Goal: Task Accomplishment & Management: Manage account settings

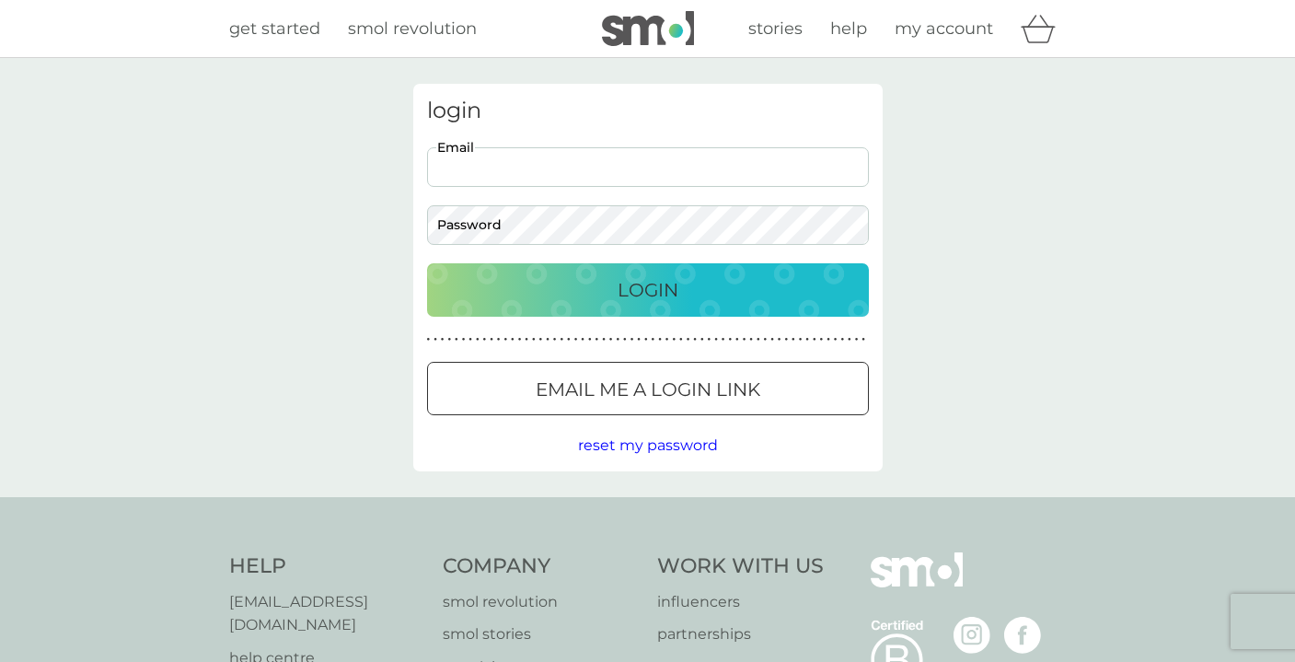
type input "[PERSON_NAME][EMAIL_ADDRESS][DOMAIN_NAME]"
click at [647, 289] on button "Login" at bounding box center [648, 289] width 442 height 53
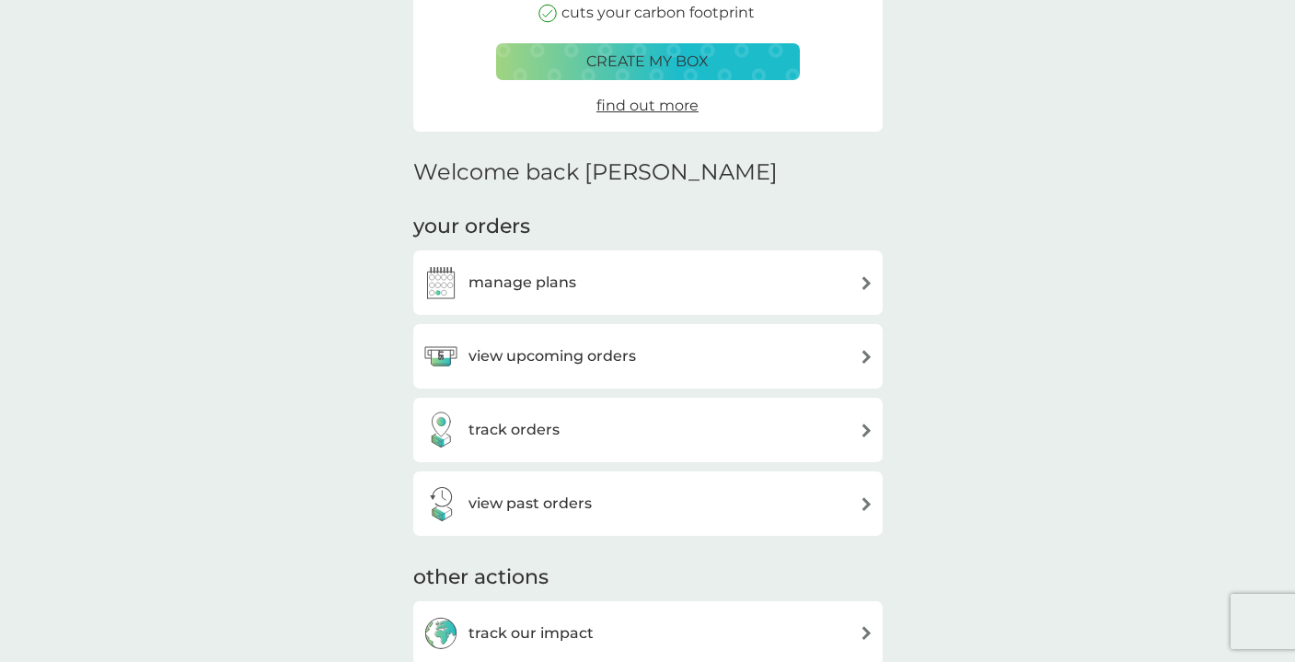
scroll to position [391, 0]
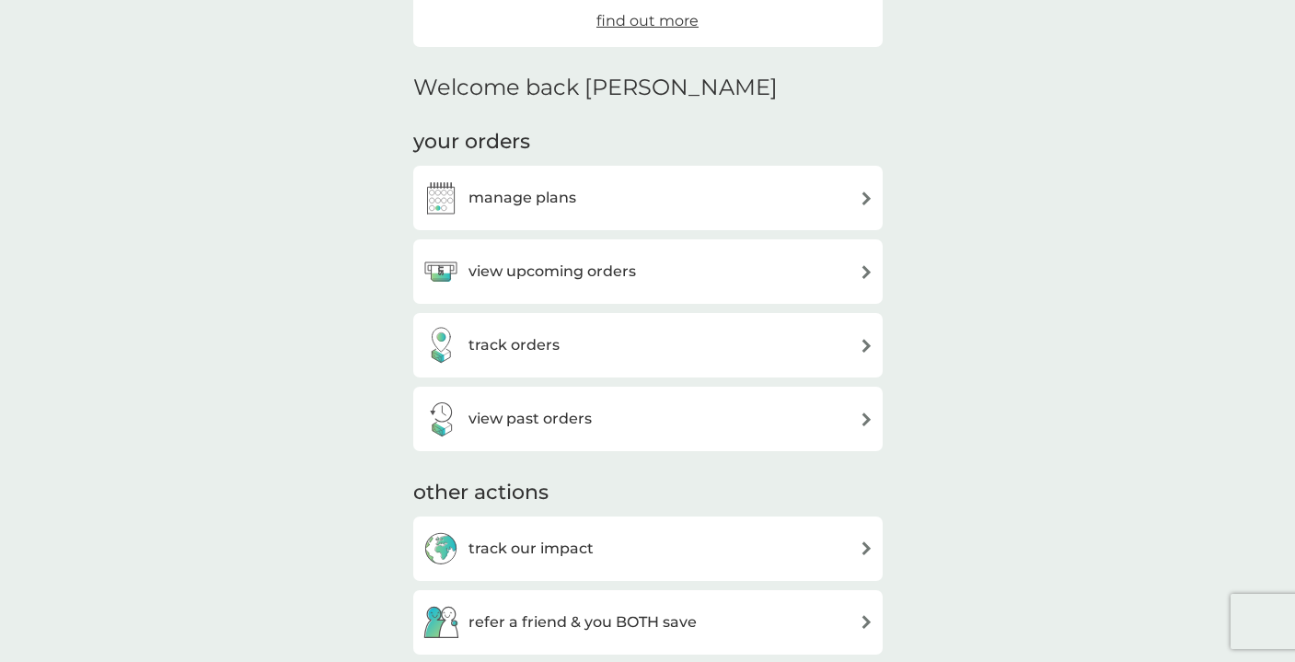
click at [536, 196] on h3 "manage plans" at bounding box center [522, 198] width 108 height 24
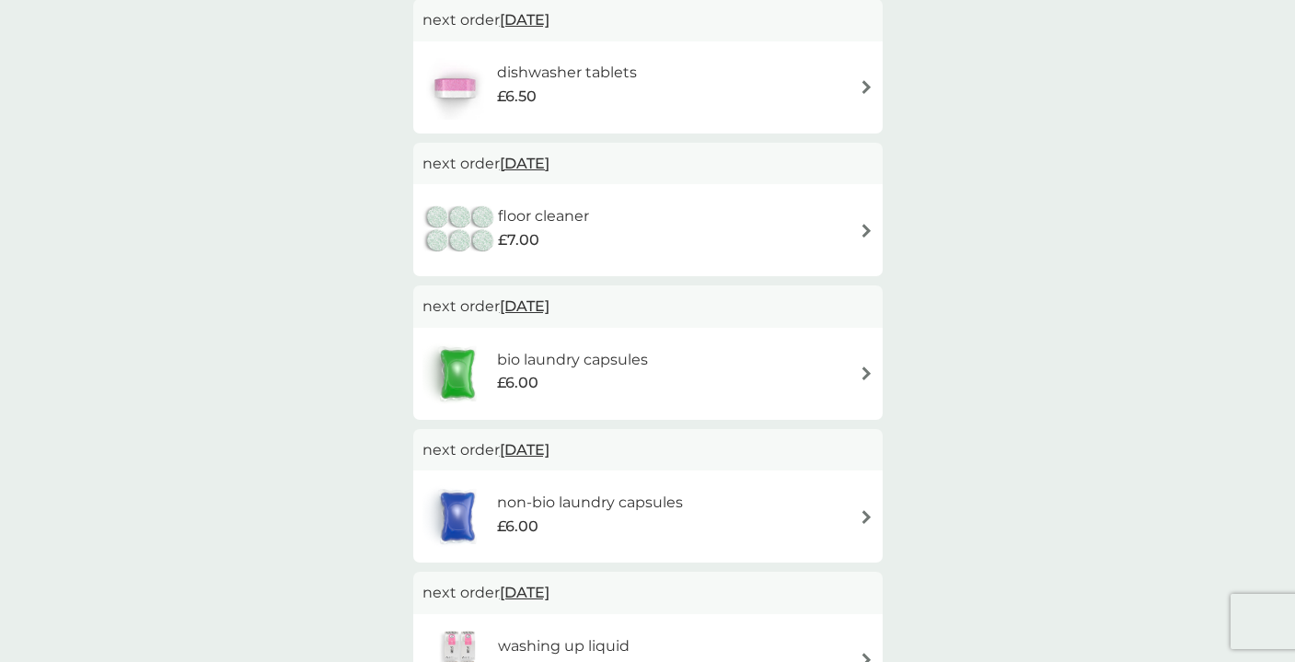
scroll to position [540, 0]
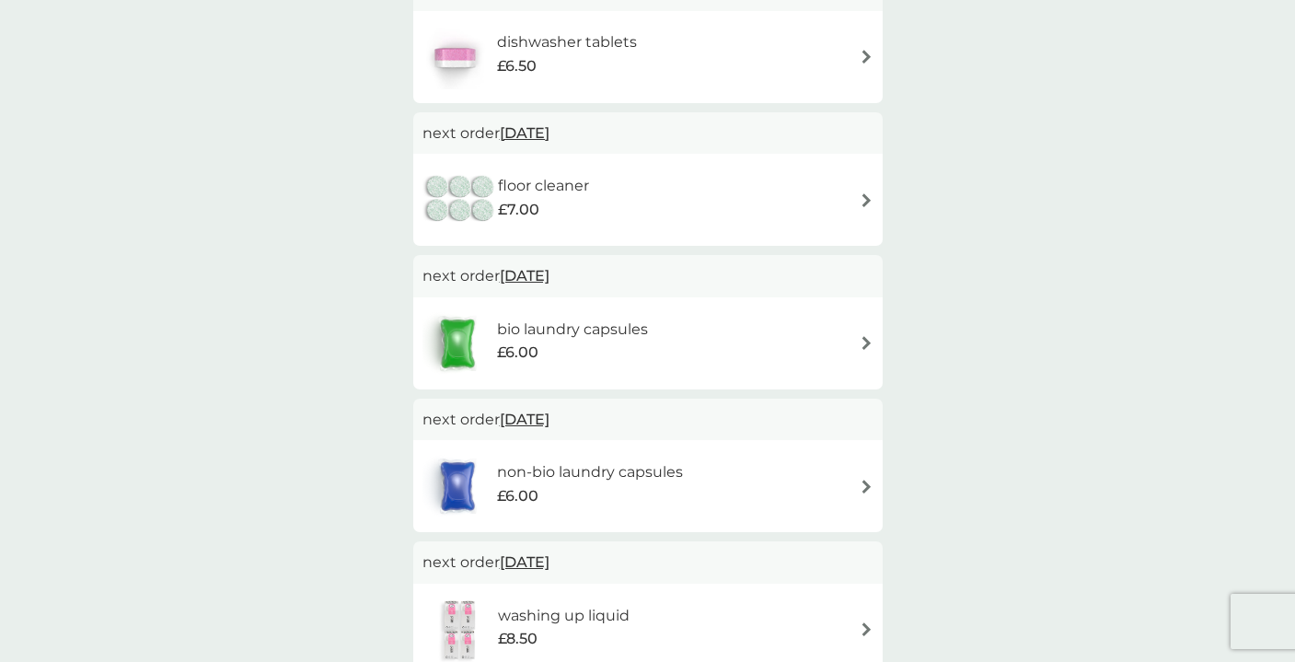
click at [748, 334] on div "bio laundry capsules £6.00" at bounding box center [647, 343] width 451 height 64
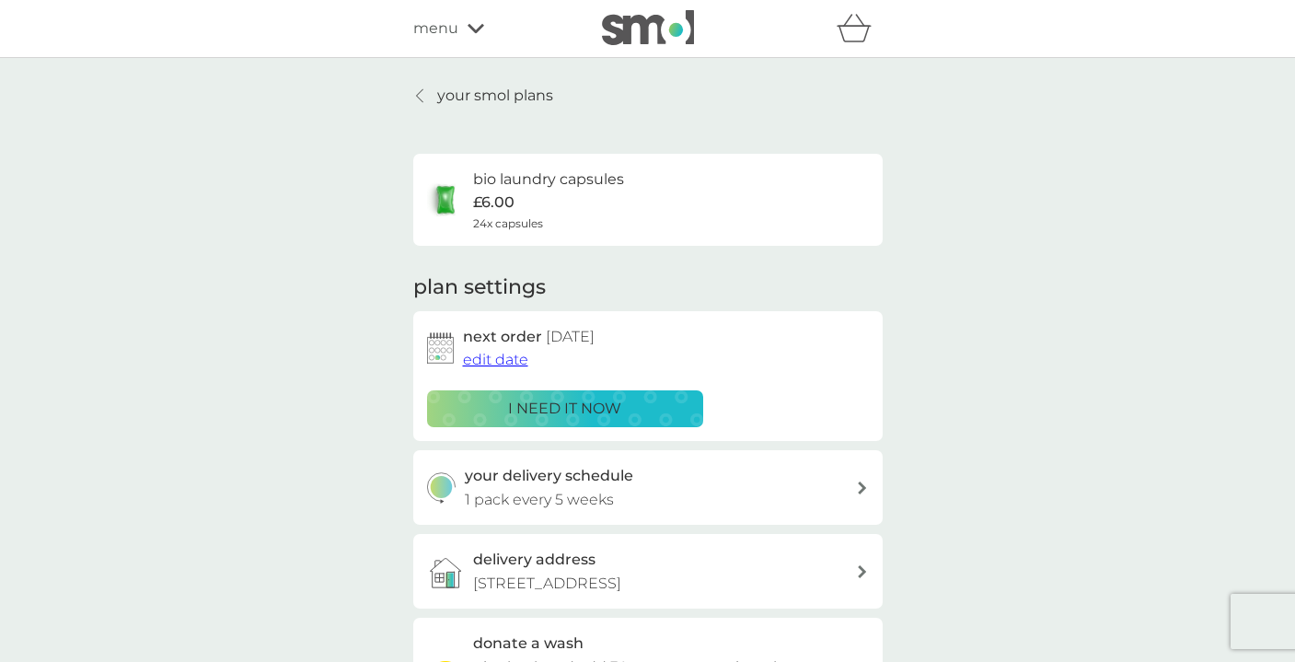
click at [486, 358] on span "edit date" at bounding box center [495, 359] width 65 height 17
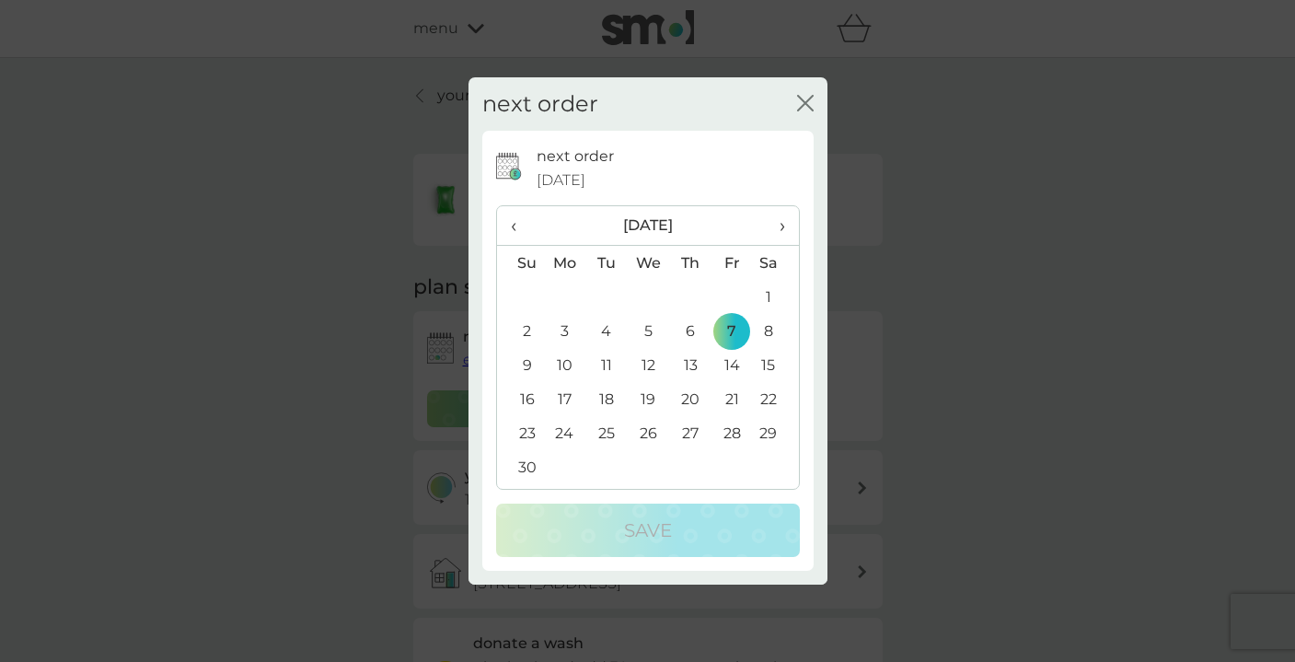
click at [734, 434] on td "28" at bounding box center [731, 433] width 41 height 34
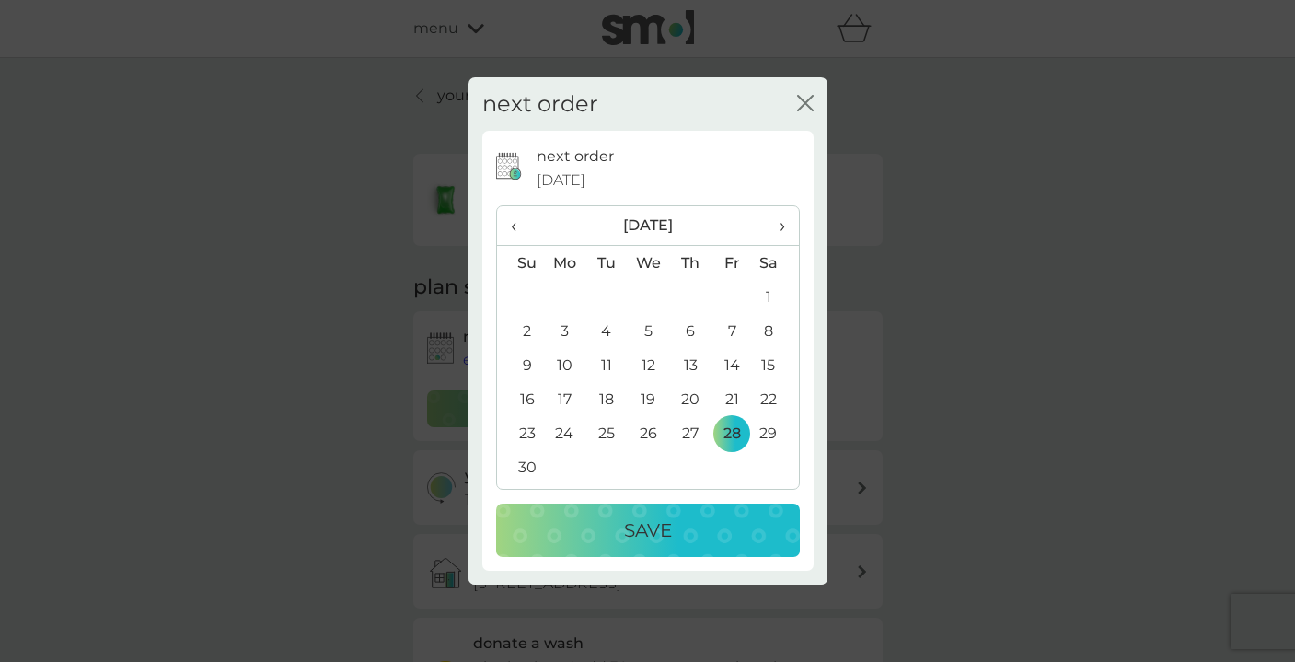
click at [657, 530] on p "Save" at bounding box center [648, 529] width 48 height 29
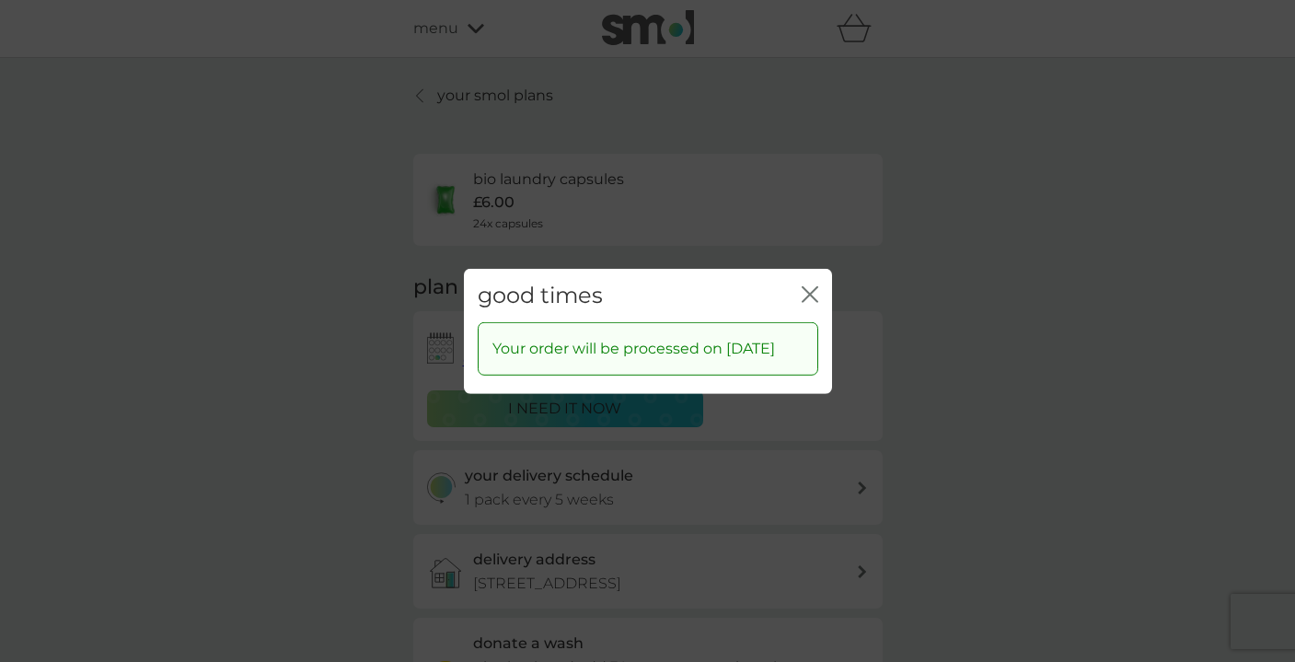
click at [804, 285] on icon "close" at bounding box center [809, 293] width 17 height 17
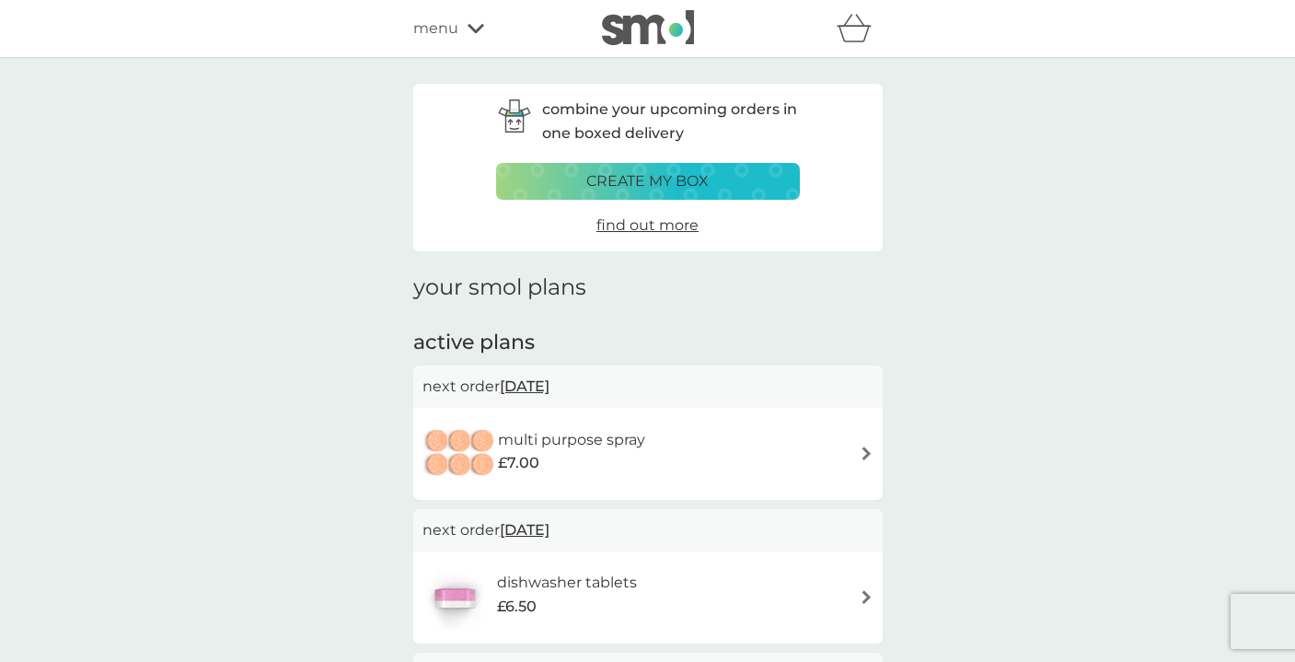
scroll to position [540, 0]
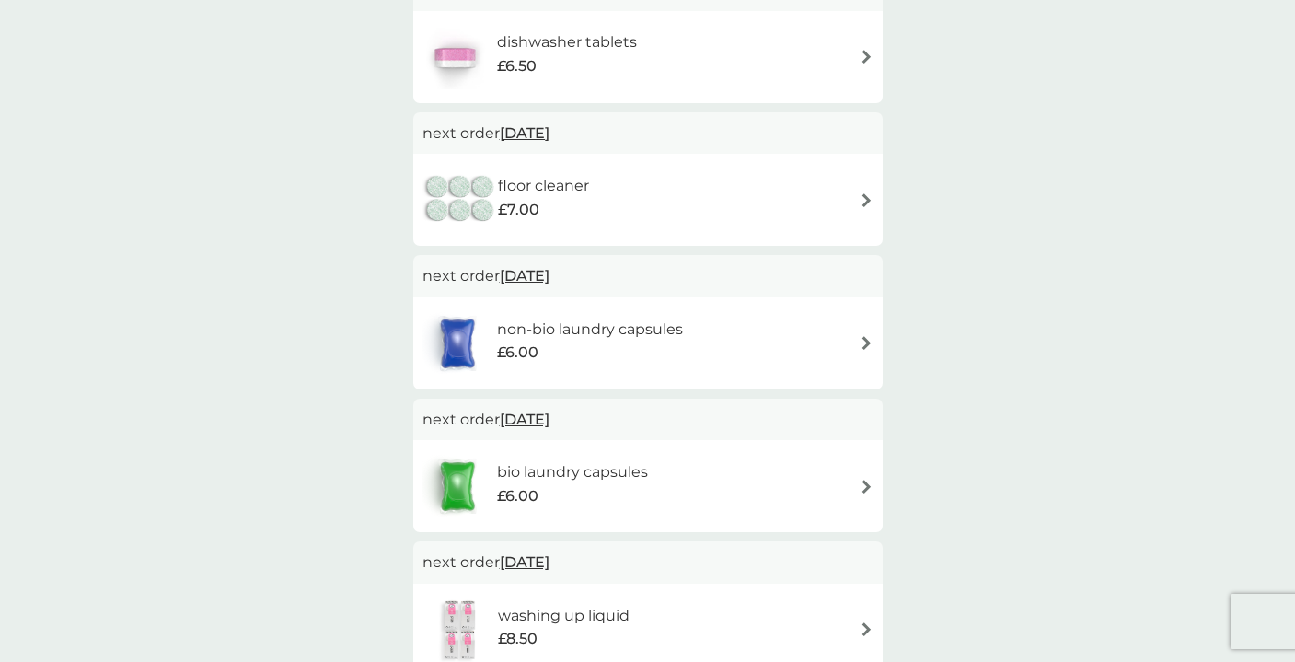
click at [620, 333] on h6 "non-bio laundry capsules" at bounding box center [590, 329] width 186 height 24
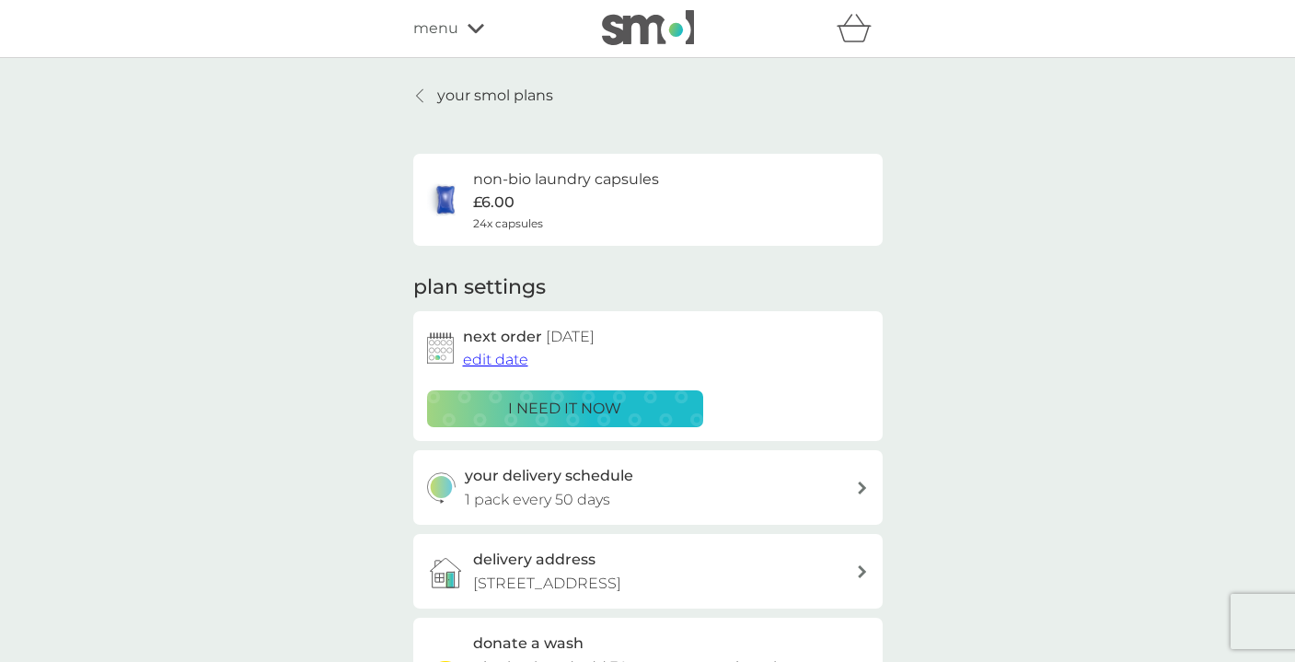
click at [508, 359] on span "edit date" at bounding box center [495, 359] width 65 height 17
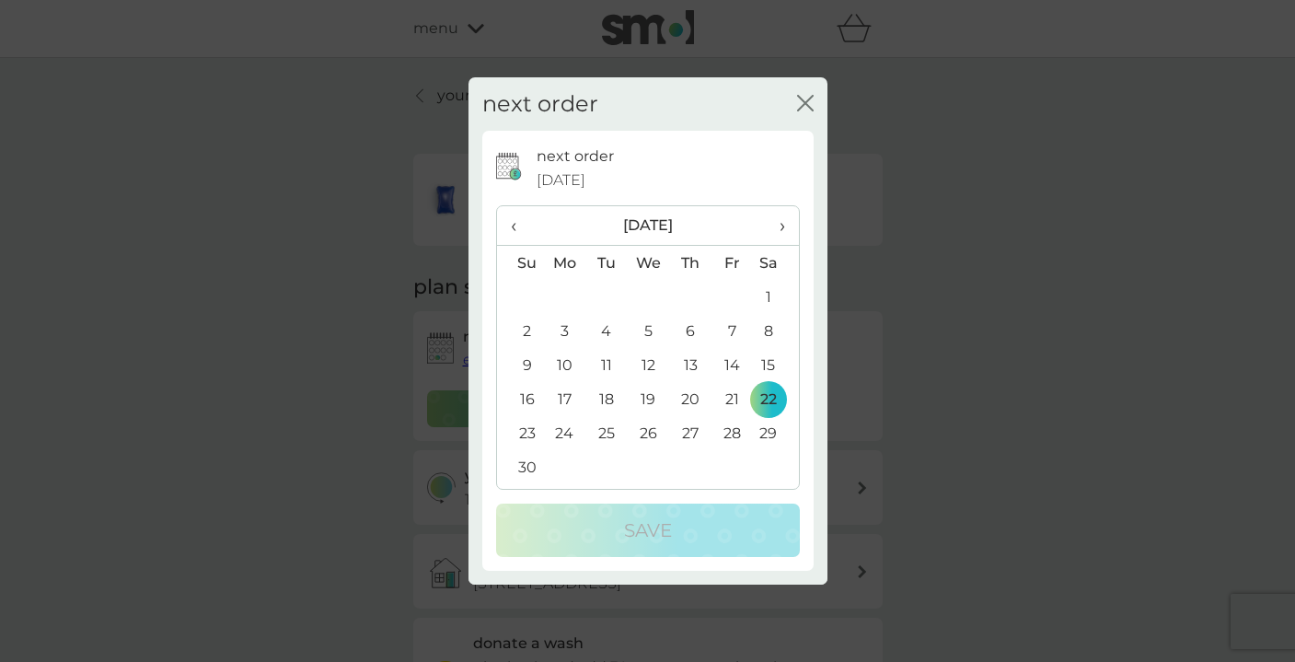
click at [782, 229] on span "›" at bounding box center [775, 225] width 18 height 39
click at [730, 294] on td "2" at bounding box center [730, 297] width 41 height 34
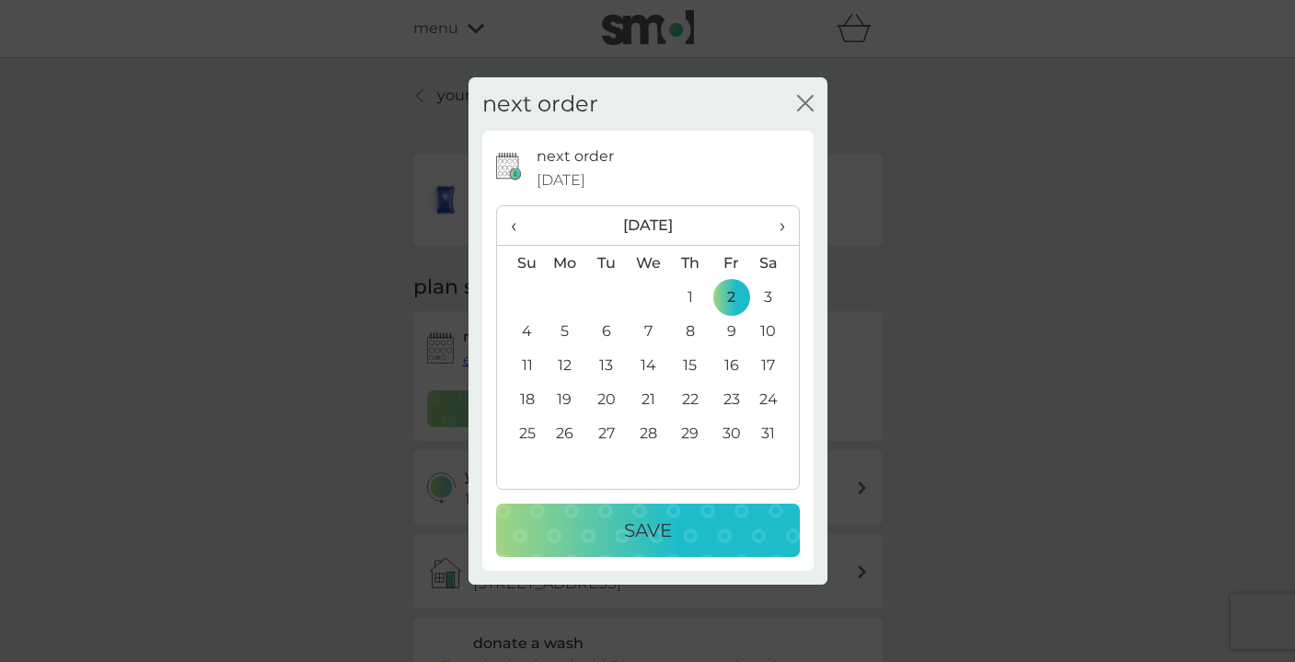
click at [644, 542] on p "Save" at bounding box center [648, 529] width 48 height 29
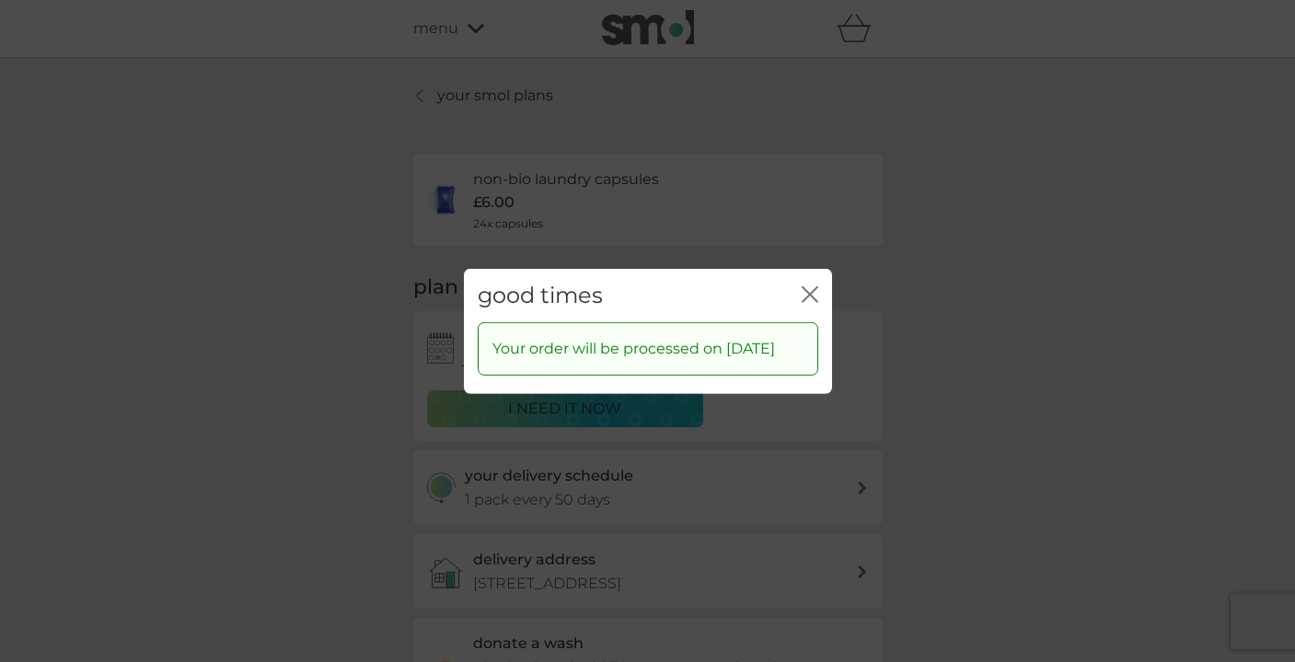
click at [810, 287] on icon "close" at bounding box center [809, 293] width 17 height 17
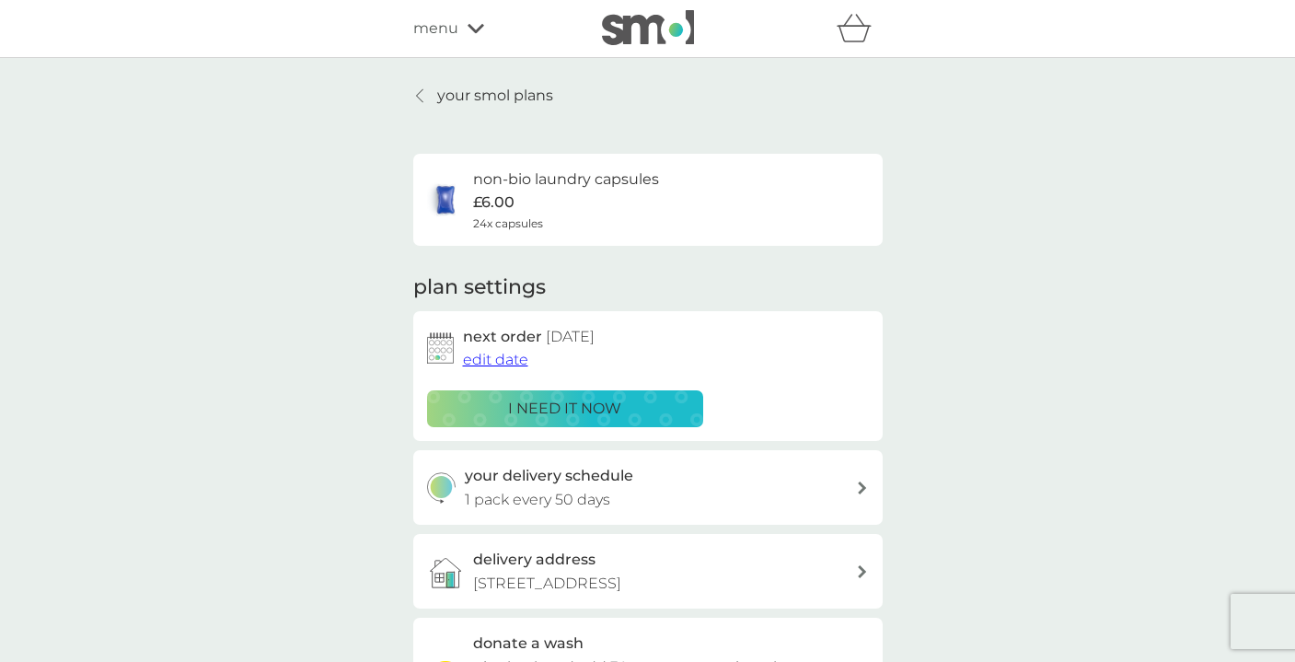
click at [437, 96] on p "your smol plans" at bounding box center [495, 96] width 116 height 24
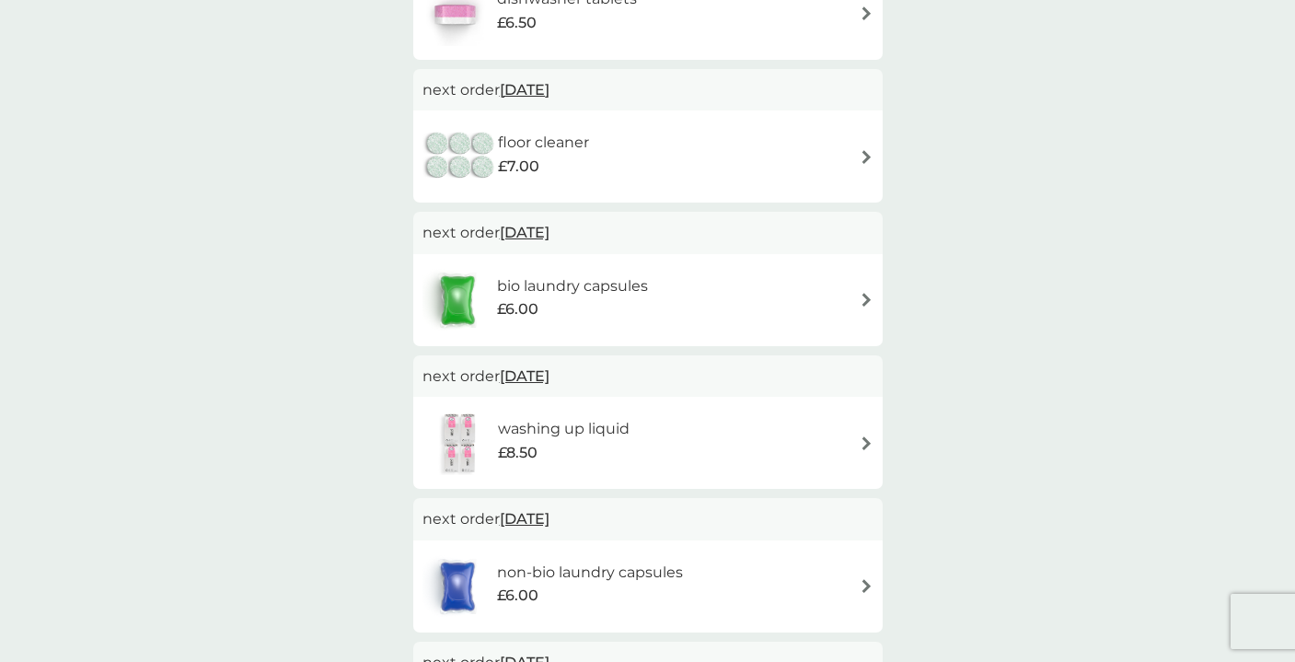
scroll to position [582, 0]
click at [840, 442] on div "washing up liquid £8.50" at bounding box center [647, 443] width 451 height 64
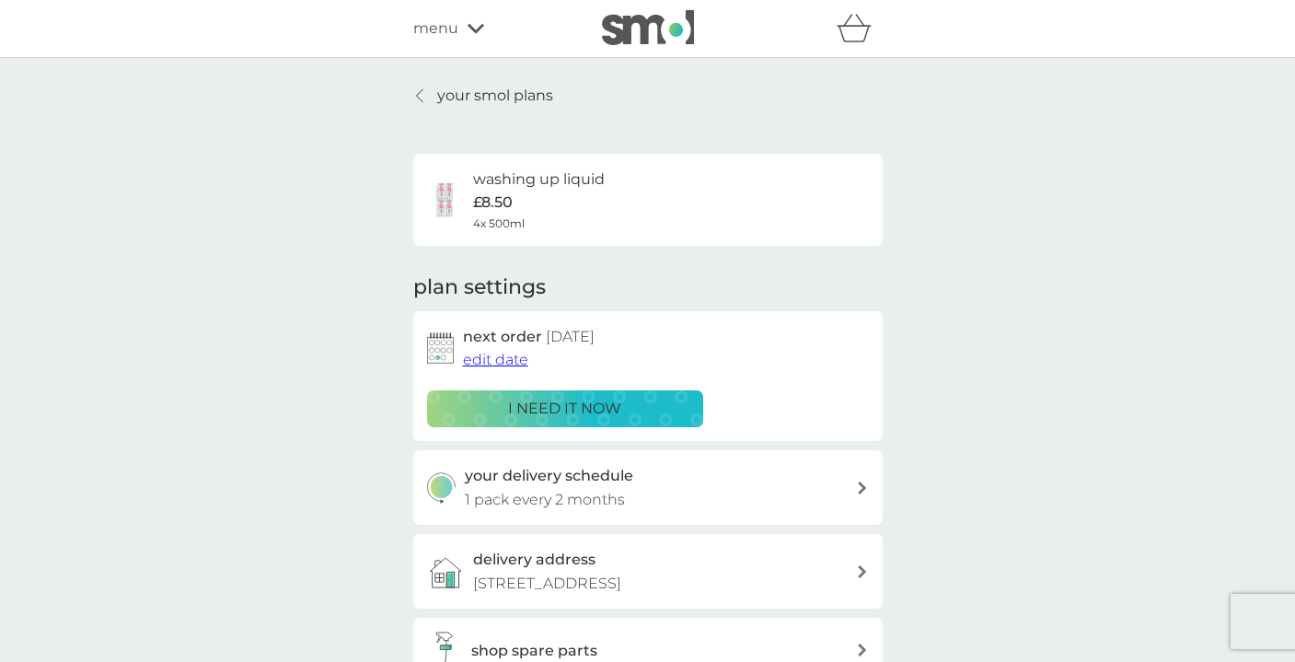
click at [507, 360] on span "edit date" at bounding box center [495, 359] width 65 height 17
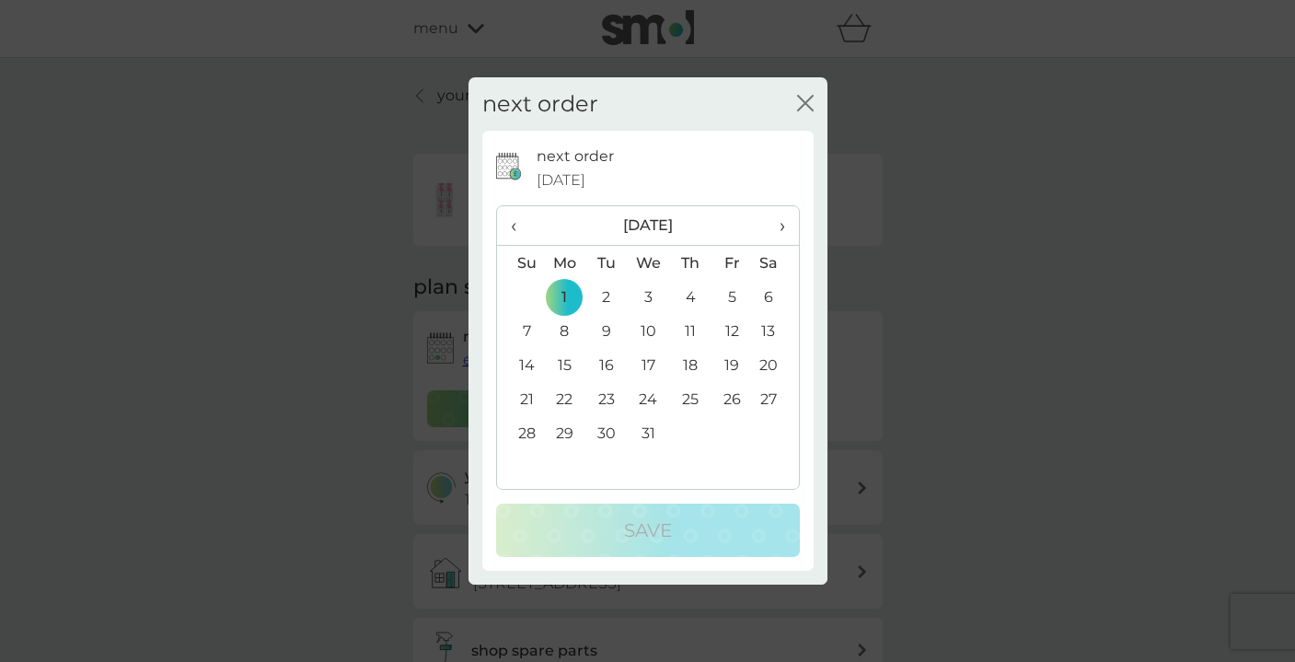
click at [804, 105] on icon "close" at bounding box center [801, 103] width 7 height 15
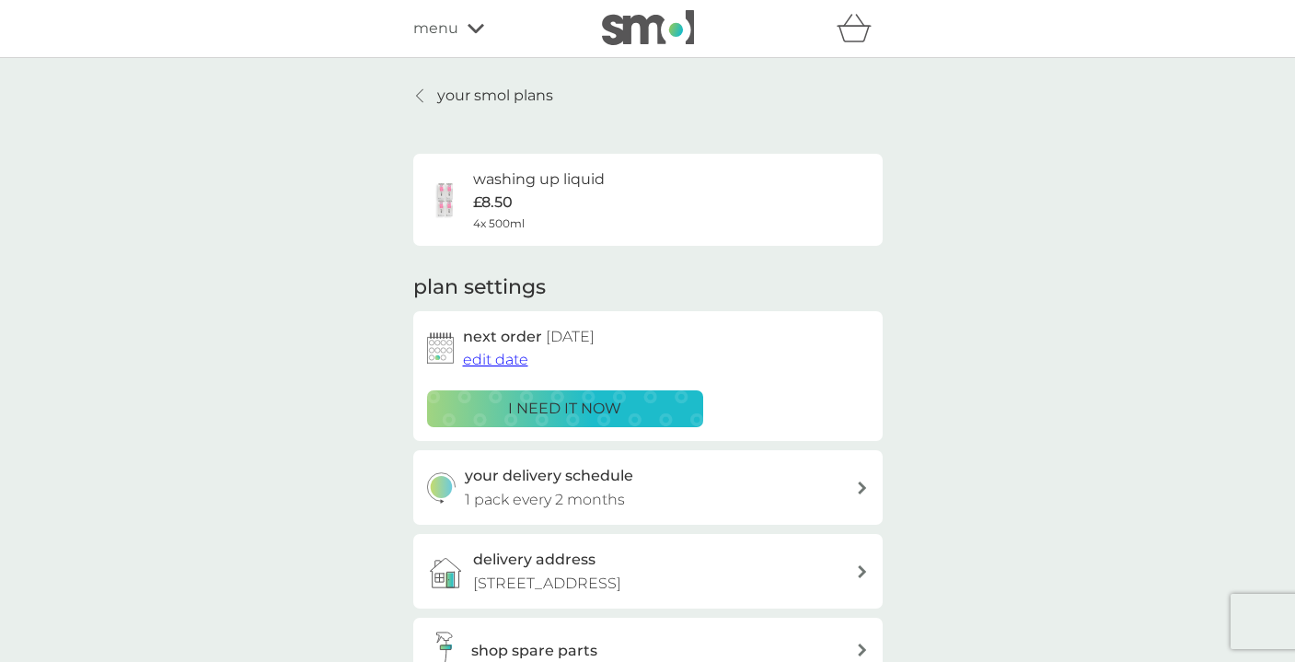
click at [432, 97] on link "your smol plans" at bounding box center [483, 96] width 140 height 24
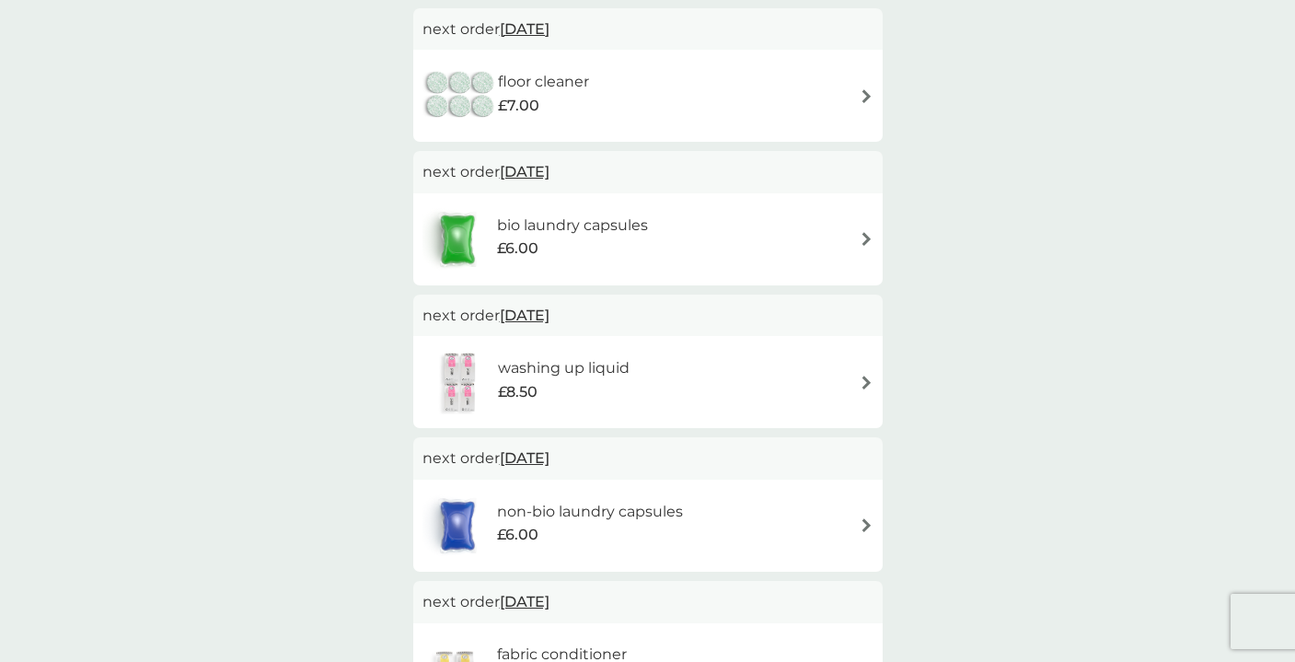
scroll to position [651, 0]
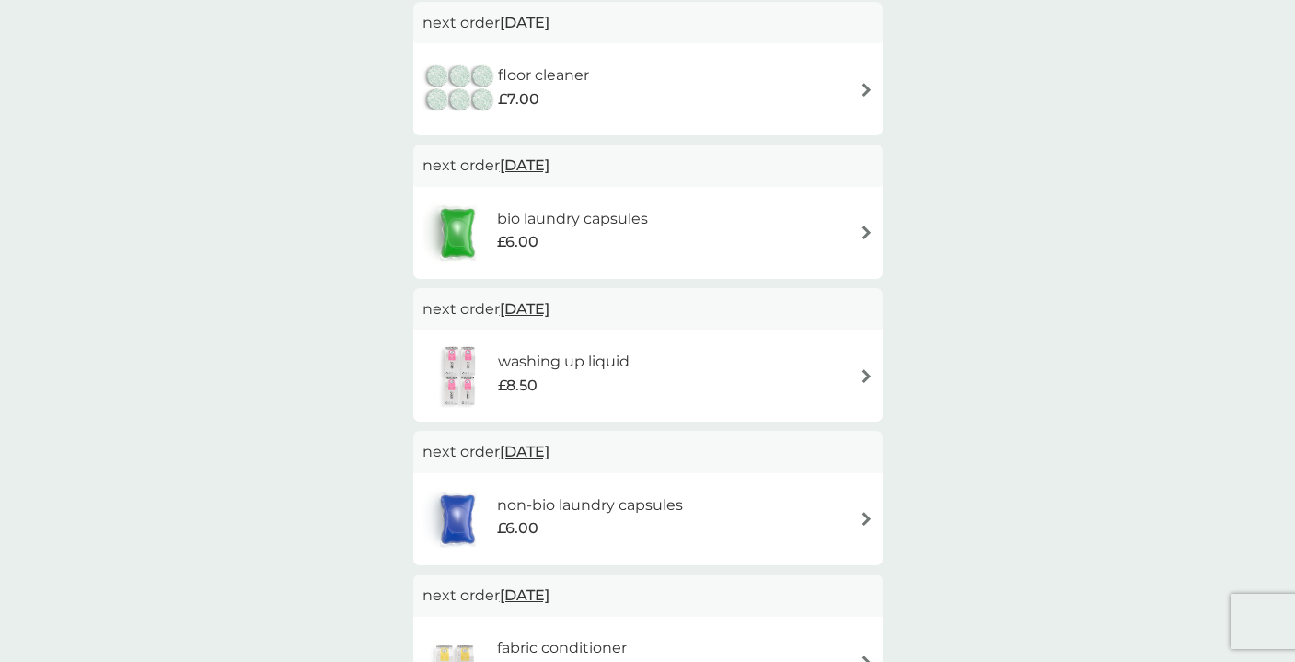
click at [549, 163] on span "[DATE]" at bounding box center [525, 165] width 50 height 36
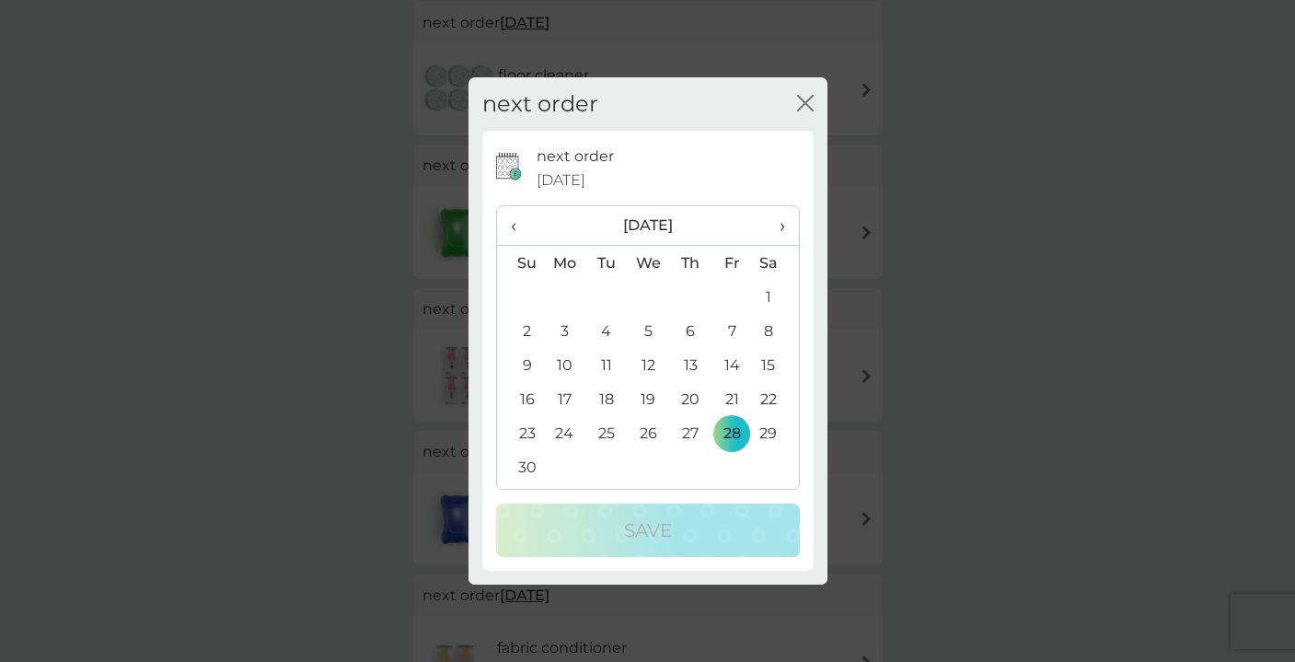
click at [779, 227] on span "›" at bounding box center [775, 225] width 18 height 39
click at [563, 291] on td "1" at bounding box center [565, 297] width 42 height 34
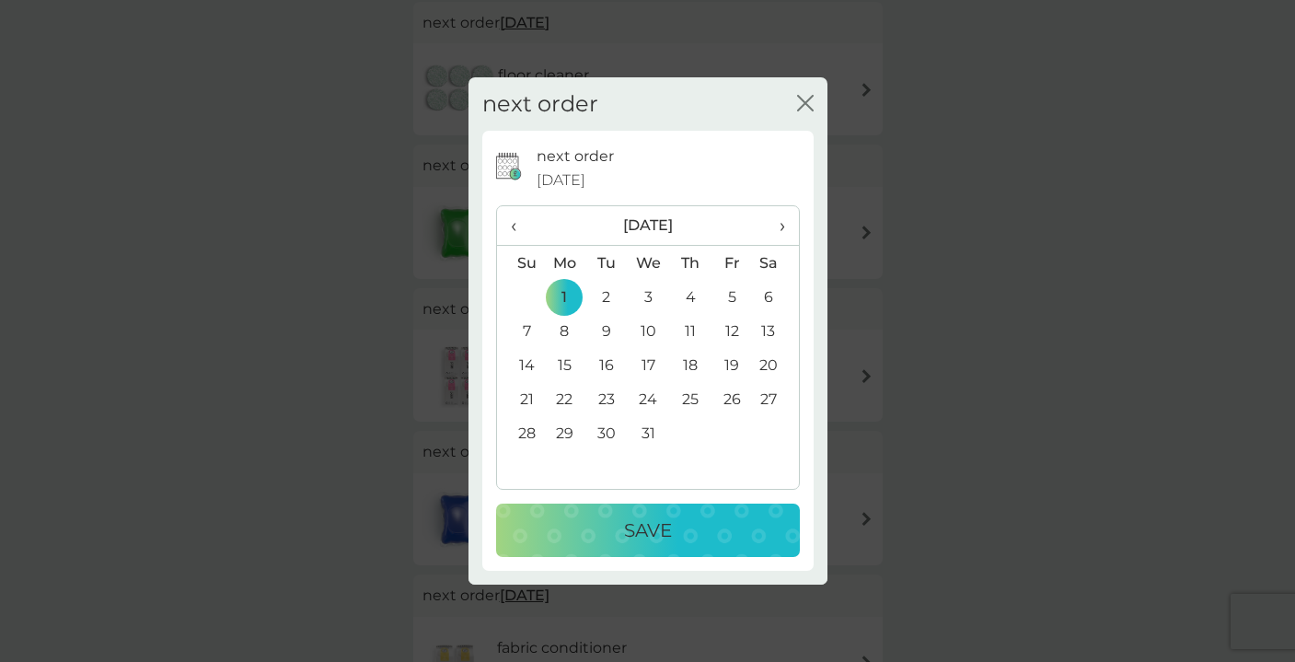
click at [648, 531] on p "Save" at bounding box center [648, 529] width 48 height 29
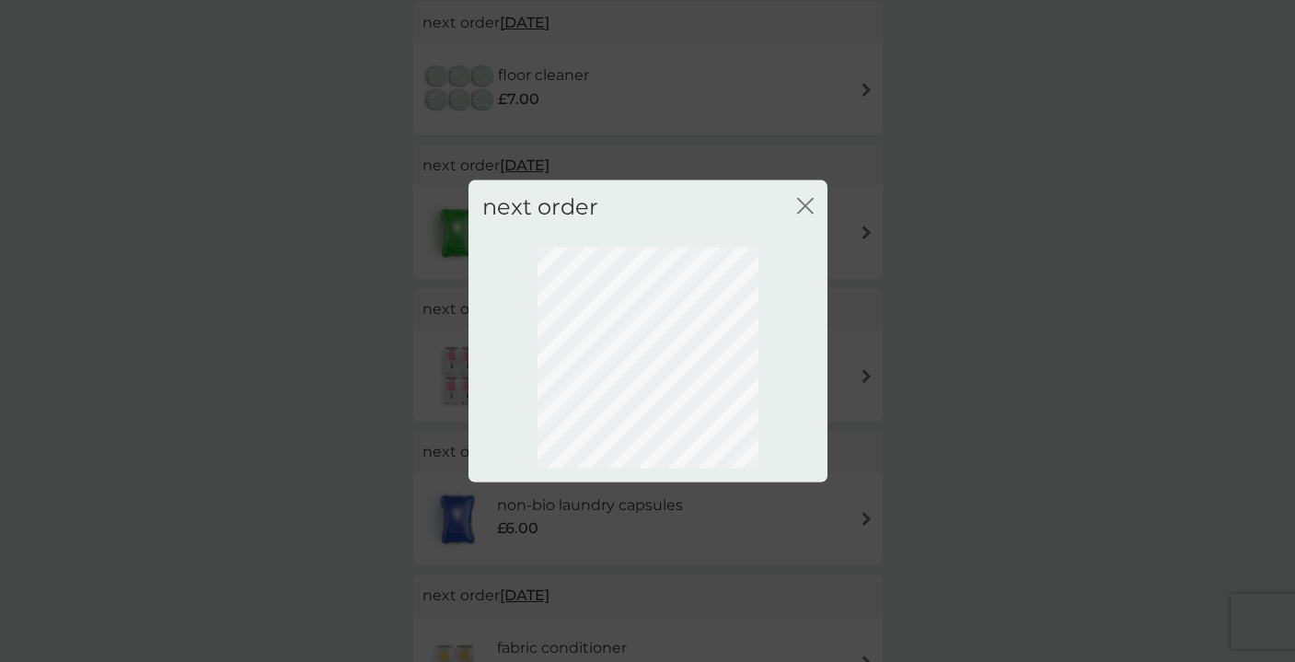
scroll to position [109, 0]
